Goal: Check status: Check status

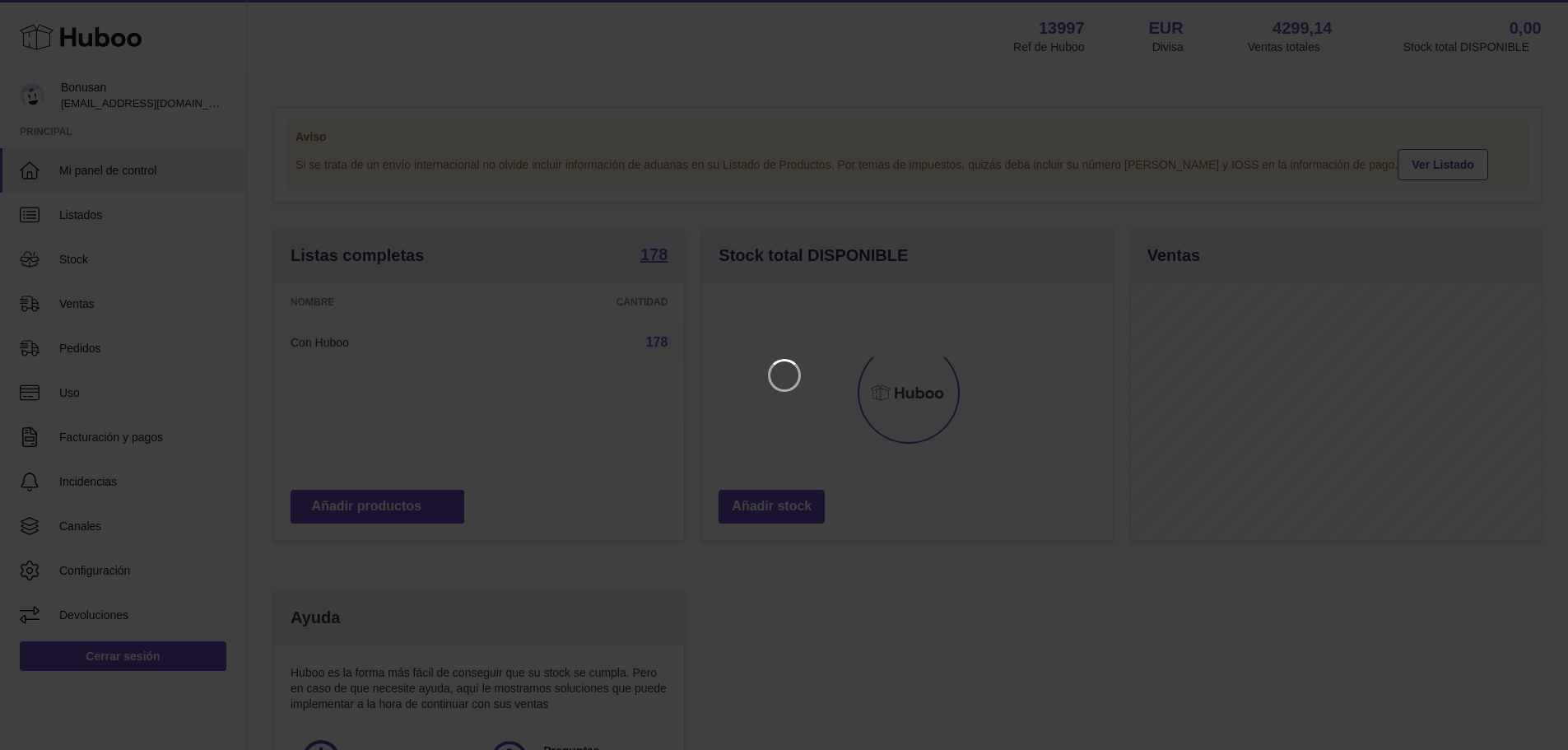
scroll to position [257, 414]
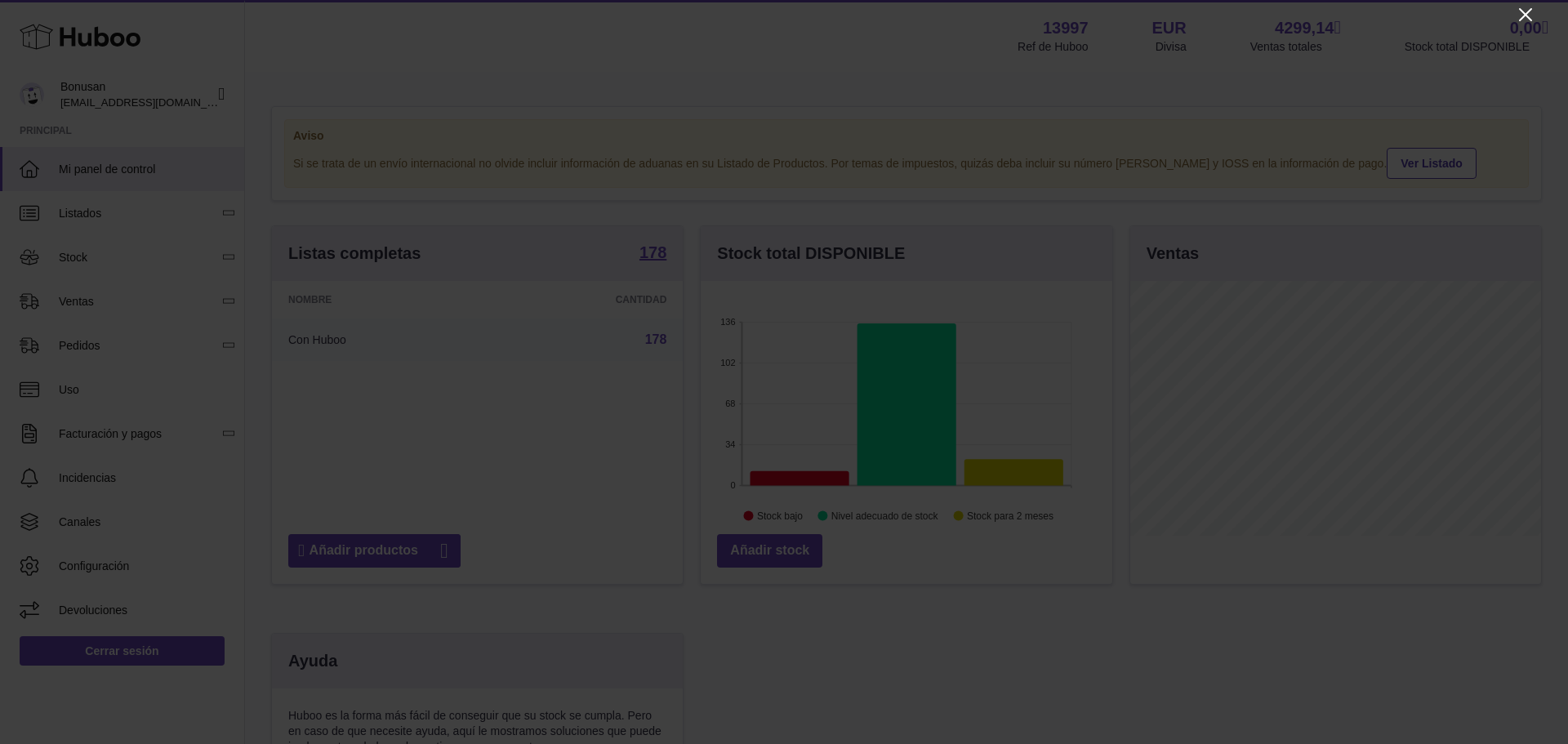
click at [1528, 13] on icon "Close" at bounding box center [1525, 14] width 19 height 19
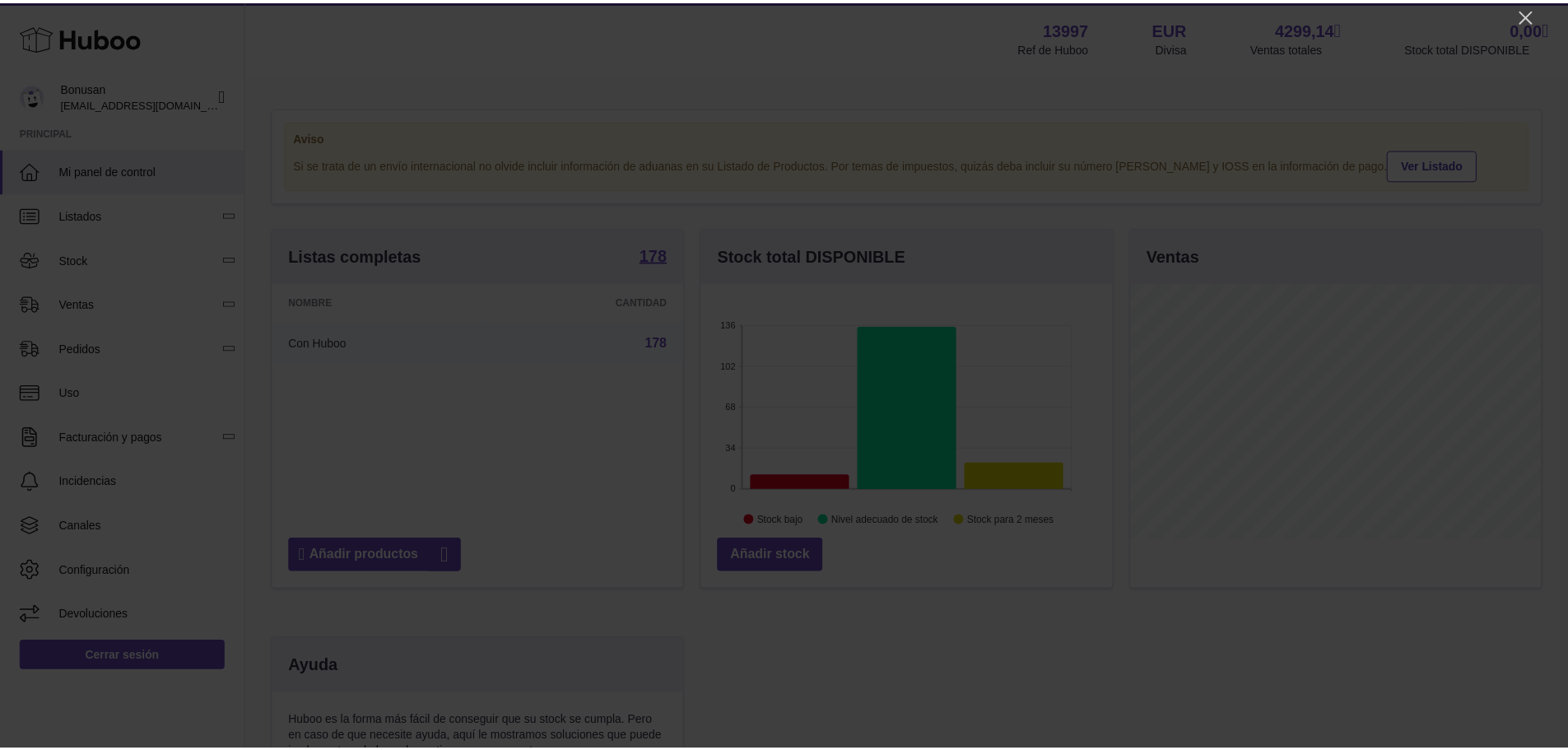
scroll to position [822552, 822568]
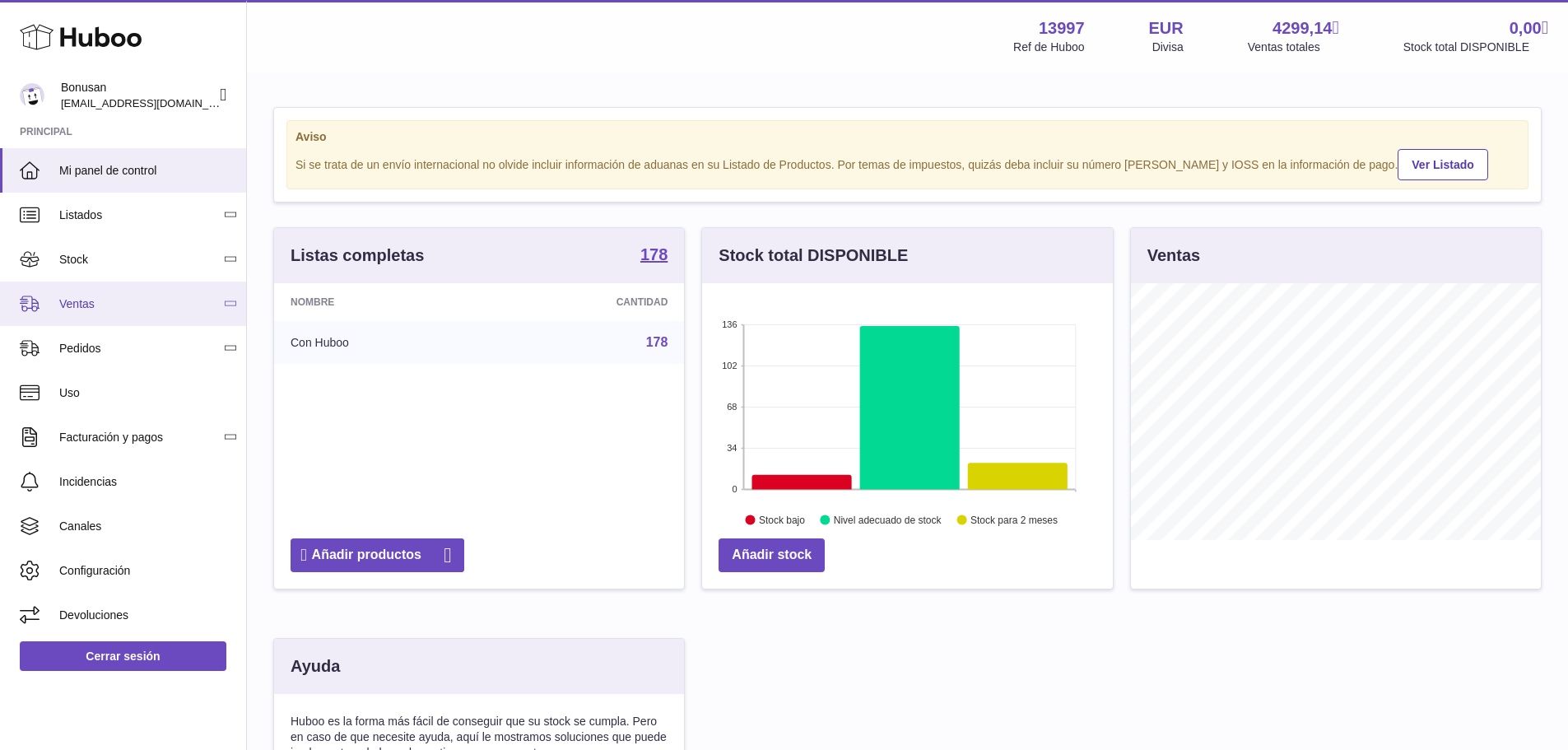
click at [90, 293] on link "Ventas" at bounding box center [122, 304] width 246 height 44
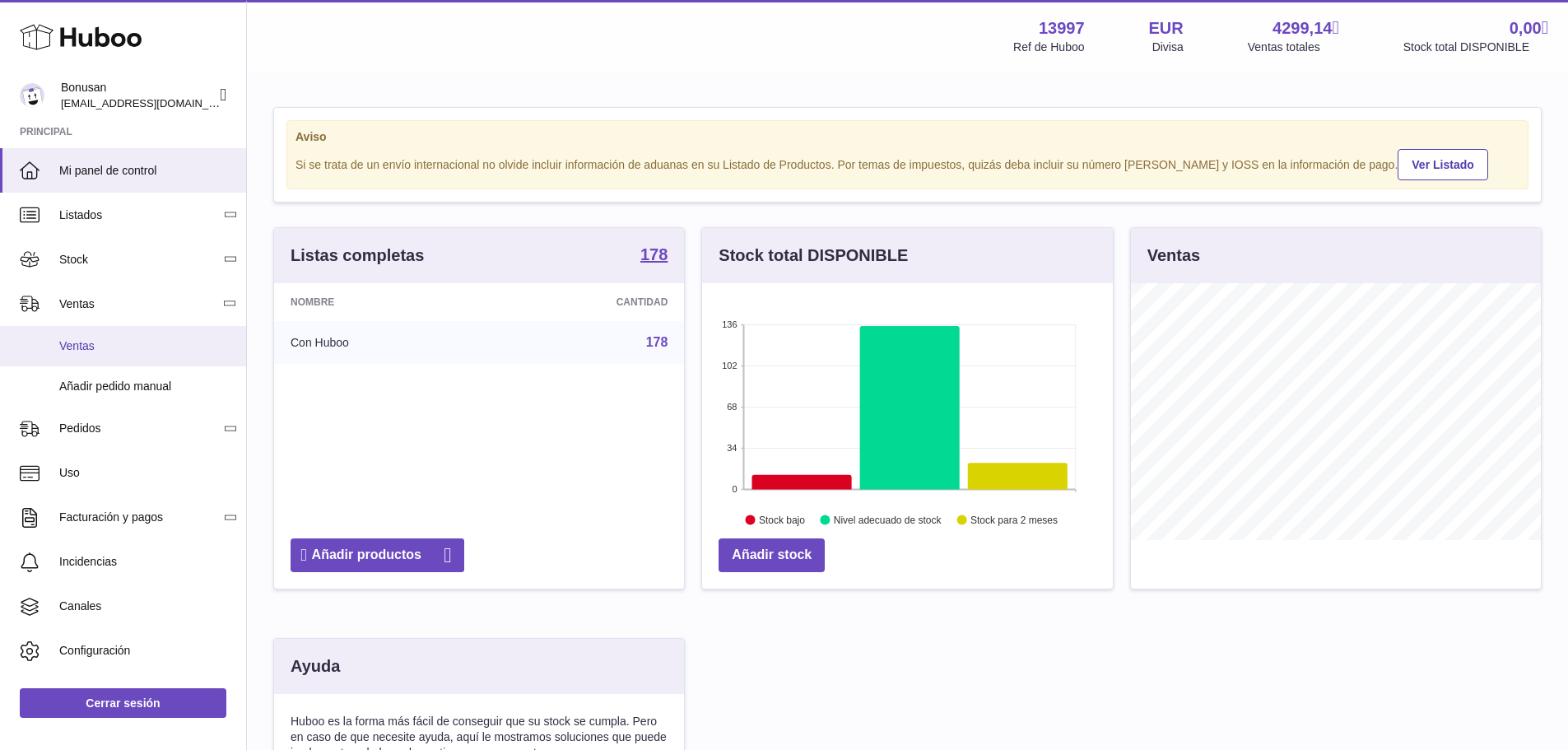
click at [82, 340] on span "Ventas" at bounding box center [147, 346] width 174 height 16
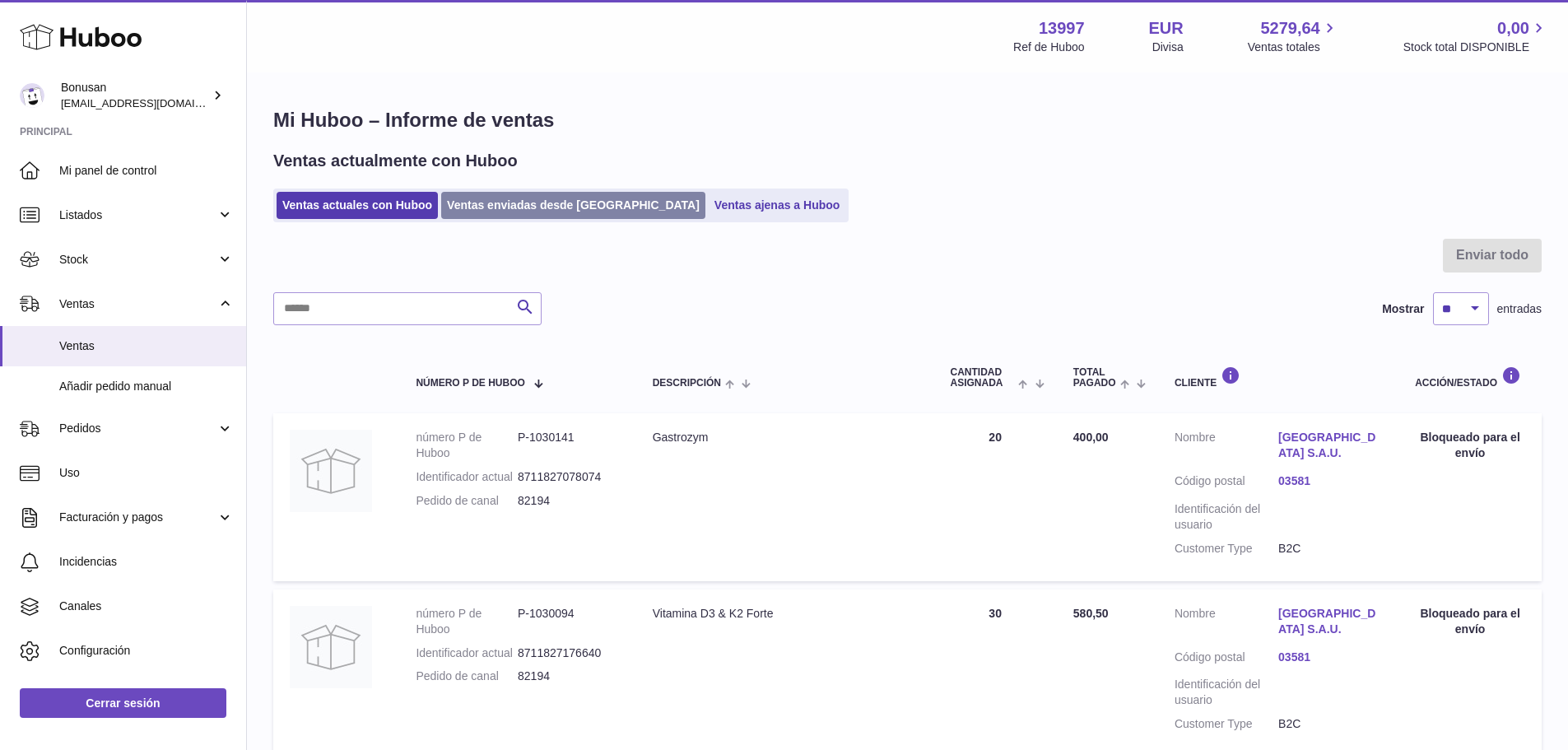
click at [460, 201] on link "Ventas enviadas desde [GEOGRAPHIC_DATA]" at bounding box center [573, 205] width 264 height 27
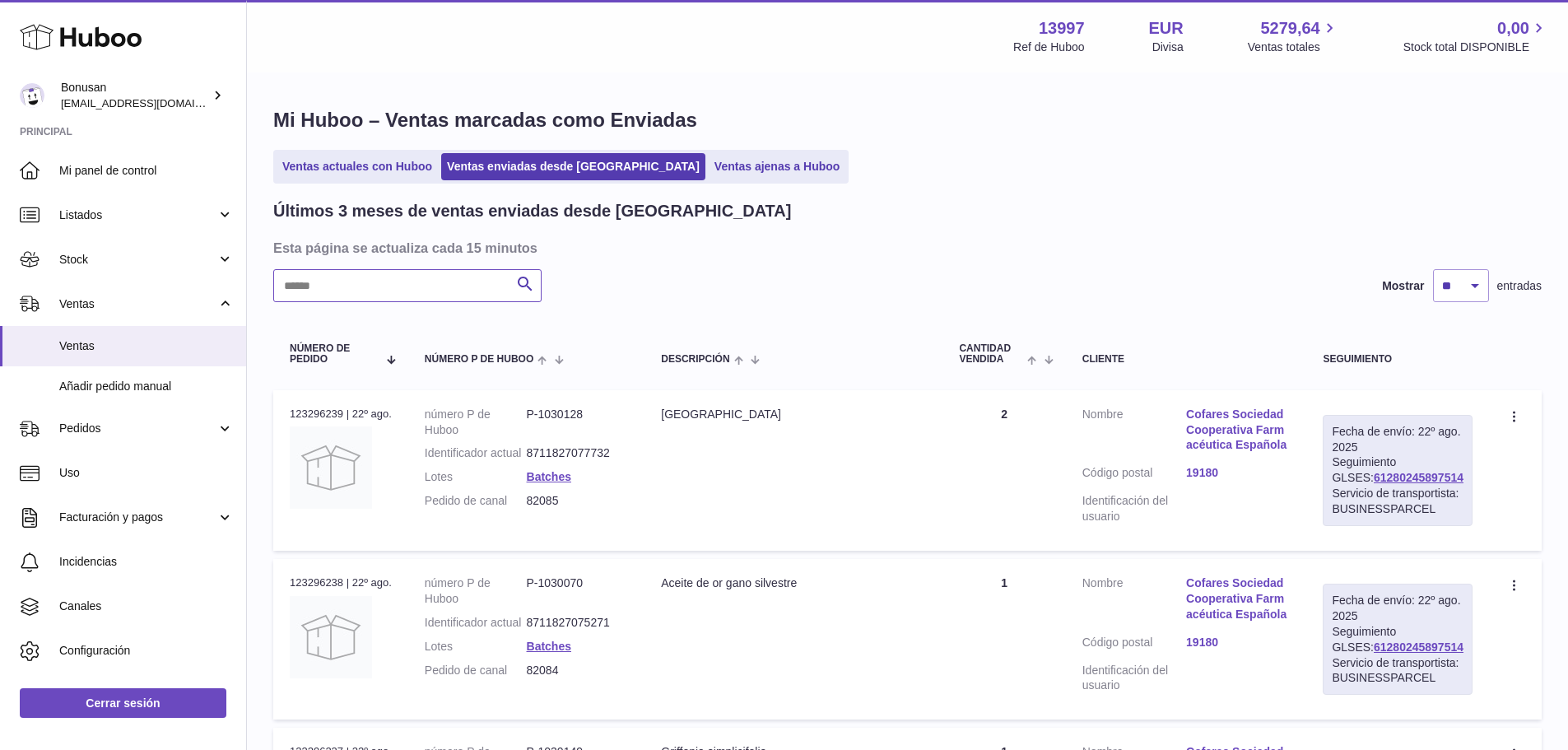
click at [382, 283] on input "text" at bounding box center [407, 286] width 268 height 33
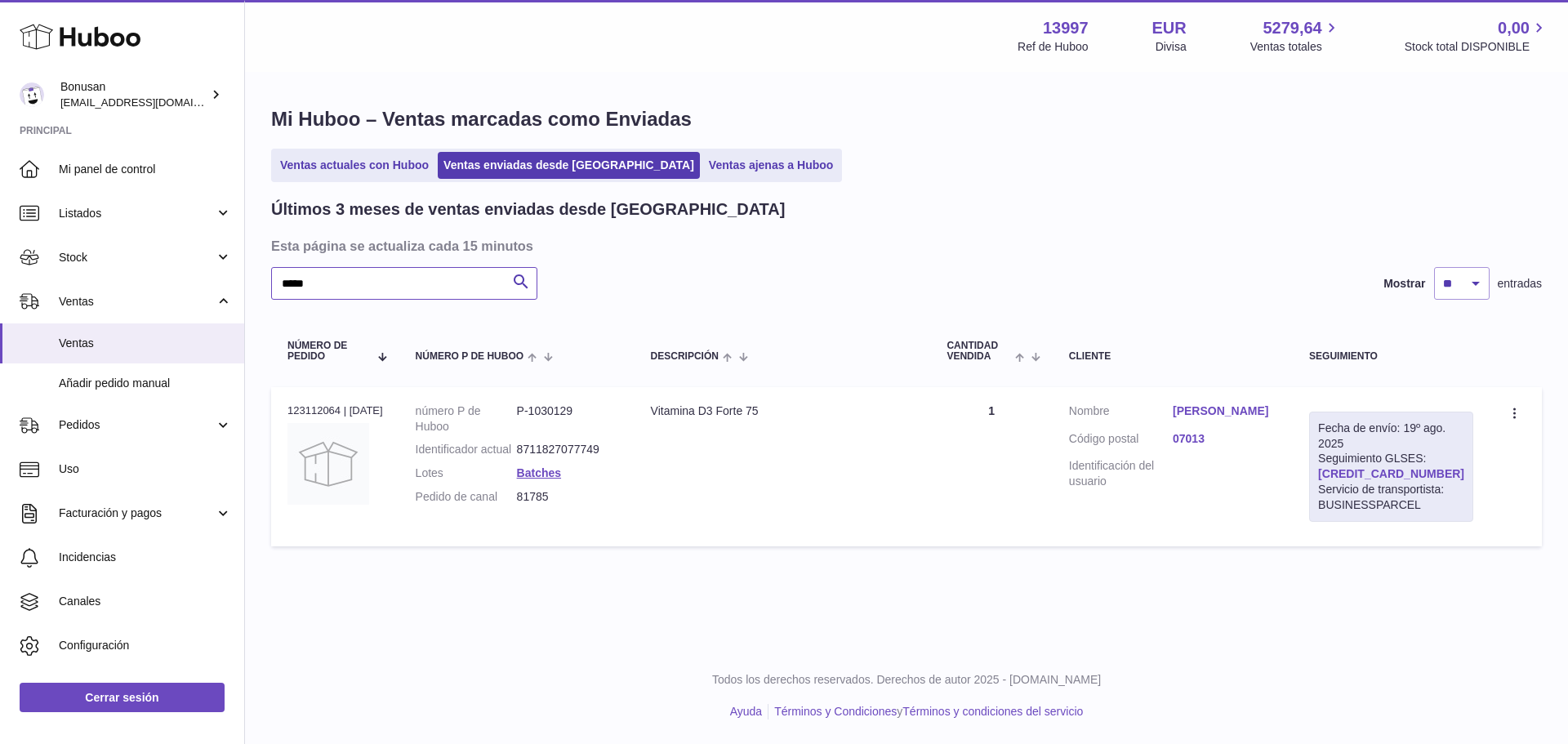
type input "*****"
click at [1390, 475] on link "[CREDIT_CARD_NUMBER]" at bounding box center [1390, 474] width 146 height 13
